Goal: Task Accomplishment & Management: Use online tool/utility

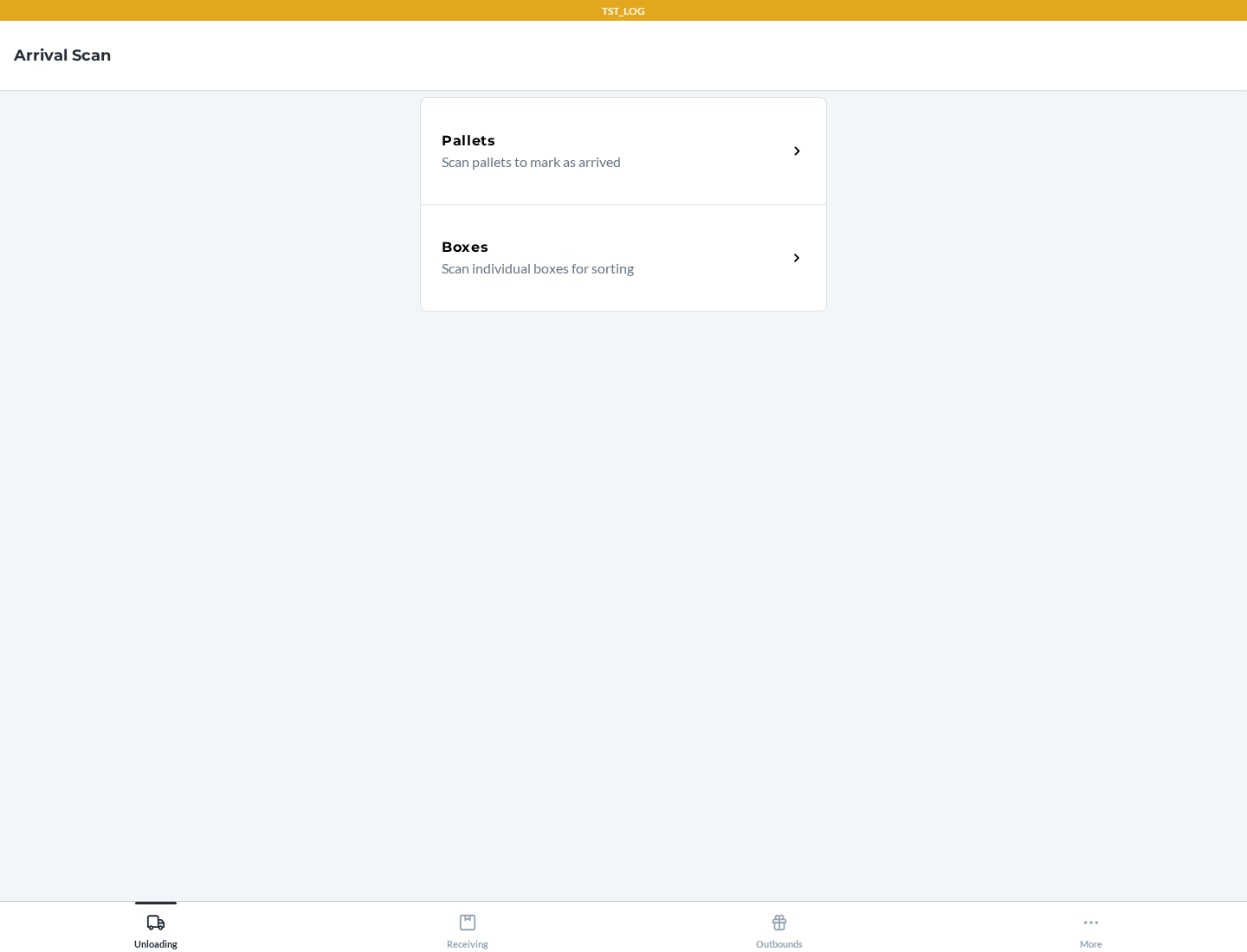
click at [614, 248] on div "Boxes" at bounding box center [615, 247] width 345 height 21
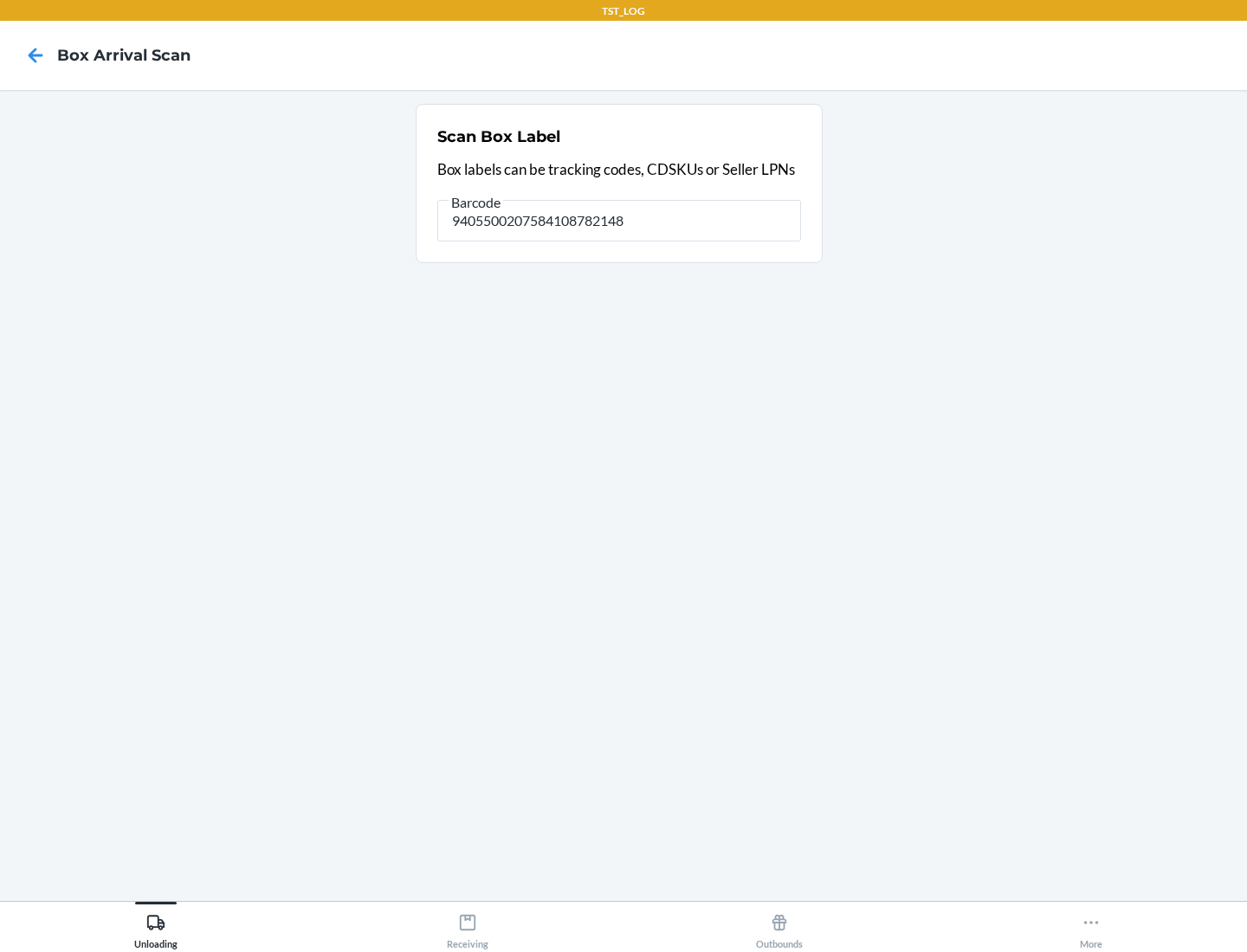
type input "9405500207584108782148"
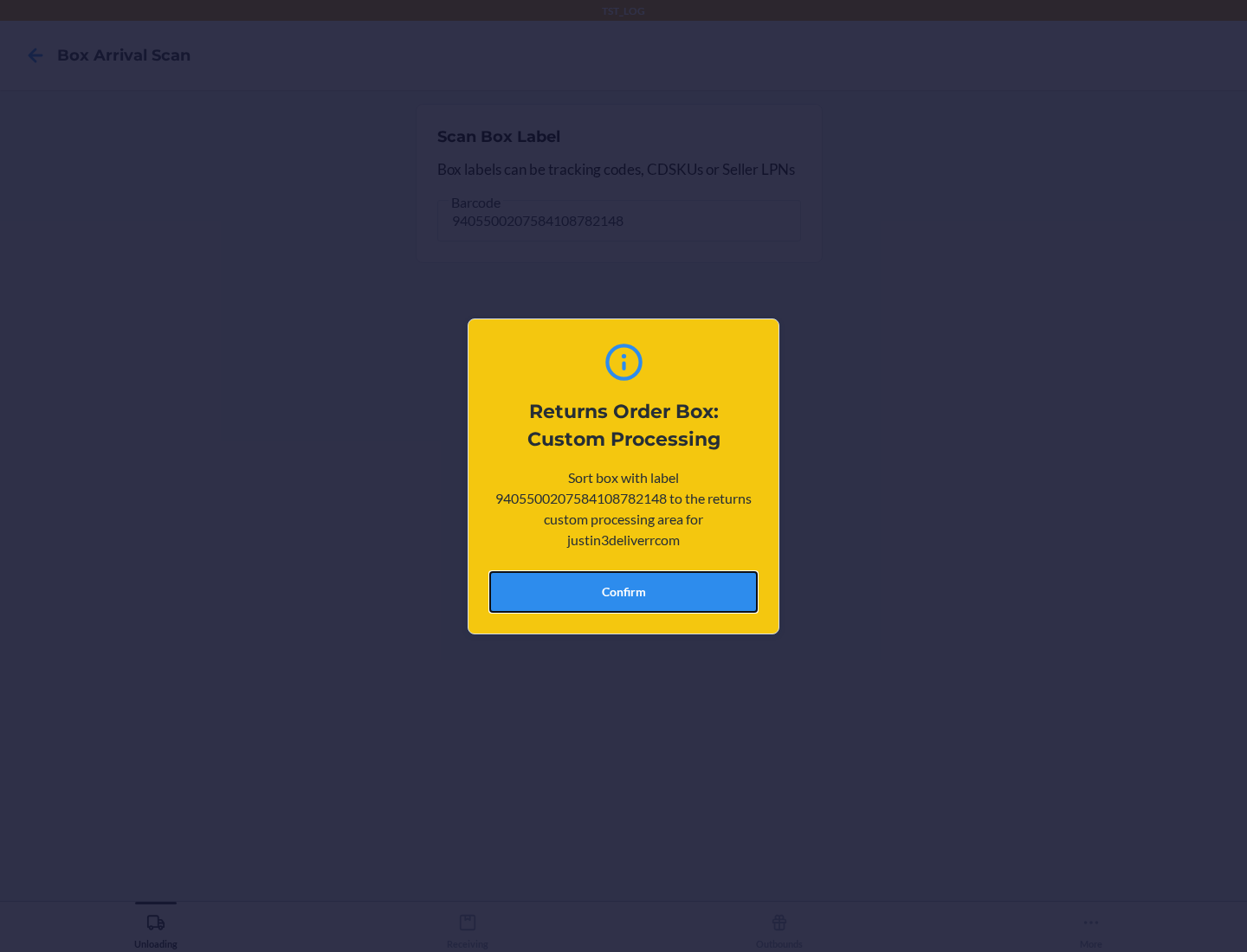
click at [623, 591] on button "Confirm" at bounding box center [624, 592] width 269 height 42
